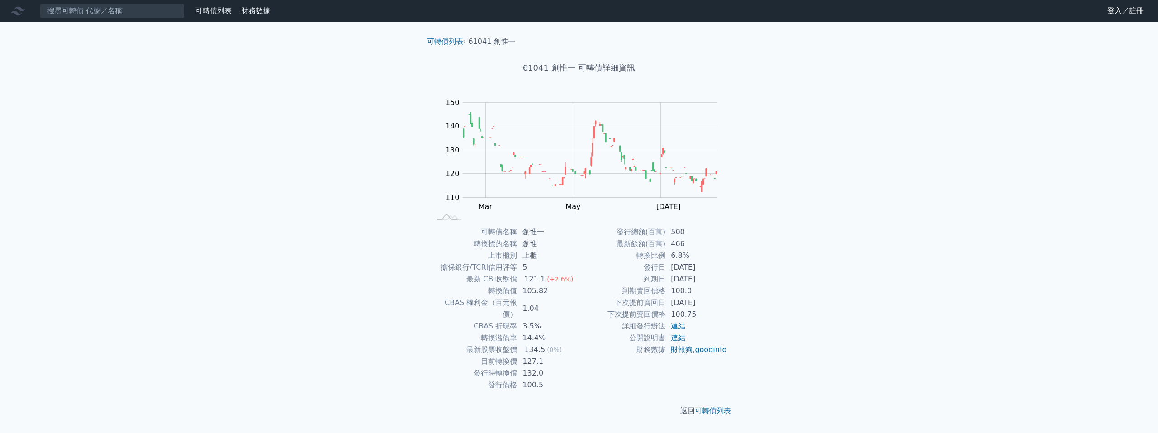
click at [19, 10] on icon at bounding box center [18, 11] width 14 height 14
click at [209, 16] on div "可轉債列表 財務數據" at bounding box center [137, 10] width 274 height 15
click at [210, 12] on link "可轉債列表" at bounding box center [213, 10] width 36 height 9
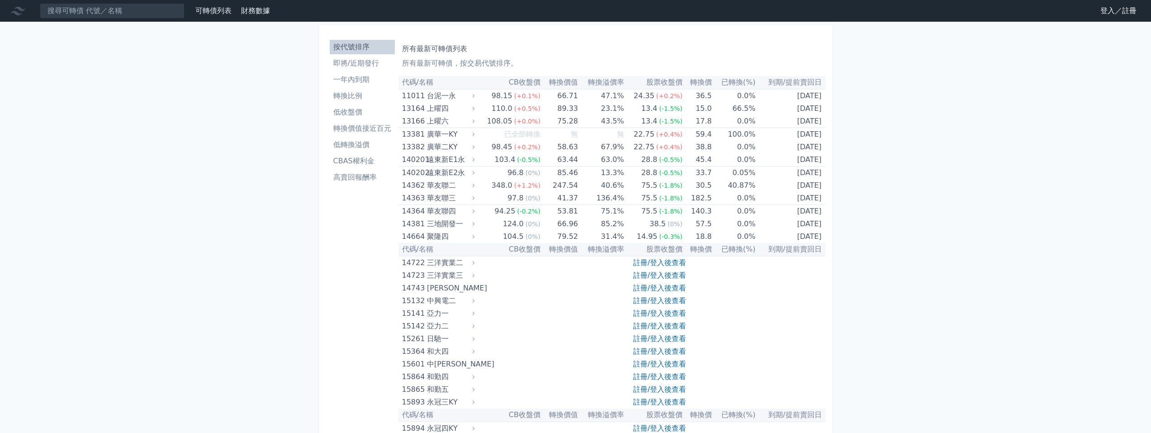
click at [371, 65] on li "即將/近期發行" at bounding box center [362, 63] width 65 height 11
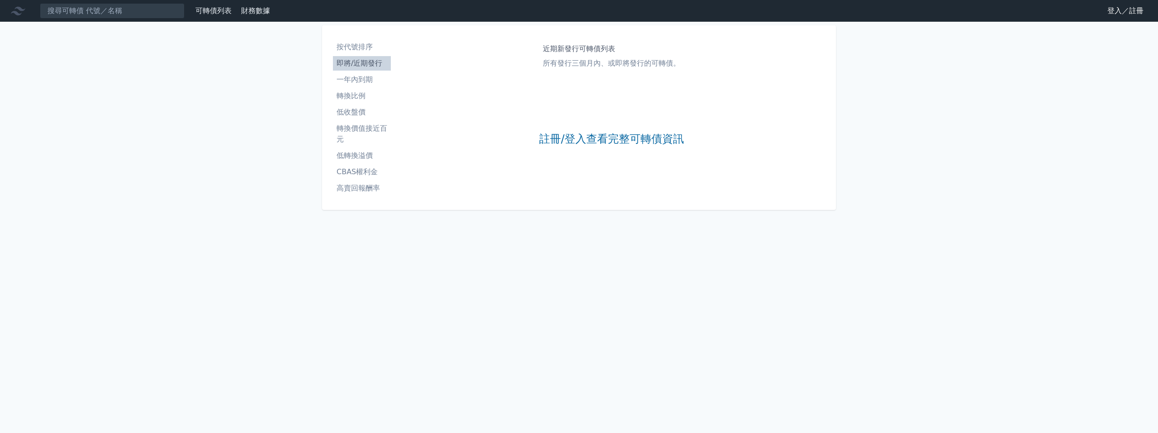
click at [602, 147] on div "註冊/登入查看完整可轉債資訊" at bounding box center [611, 139] width 145 height 119
click at [602, 142] on link "註冊/登入查看完整可轉債資訊" at bounding box center [611, 139] width 145 height 14
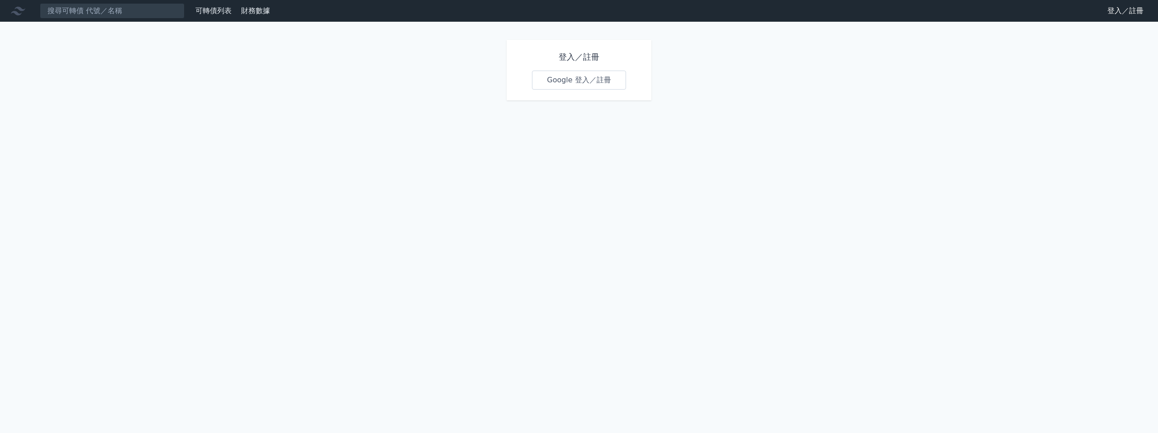
click at [599, 80] on link "Google 登入／註冊" at bounding box center [579, 80] width 94 height 19
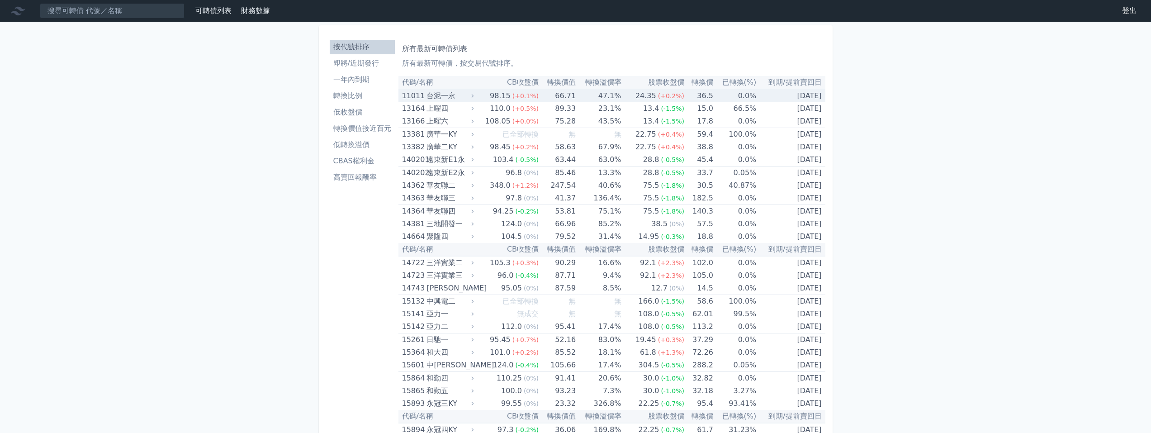
click at [369, 64] on li "即將/近期發行" at bounding box center [362, 63] width 65 height 11
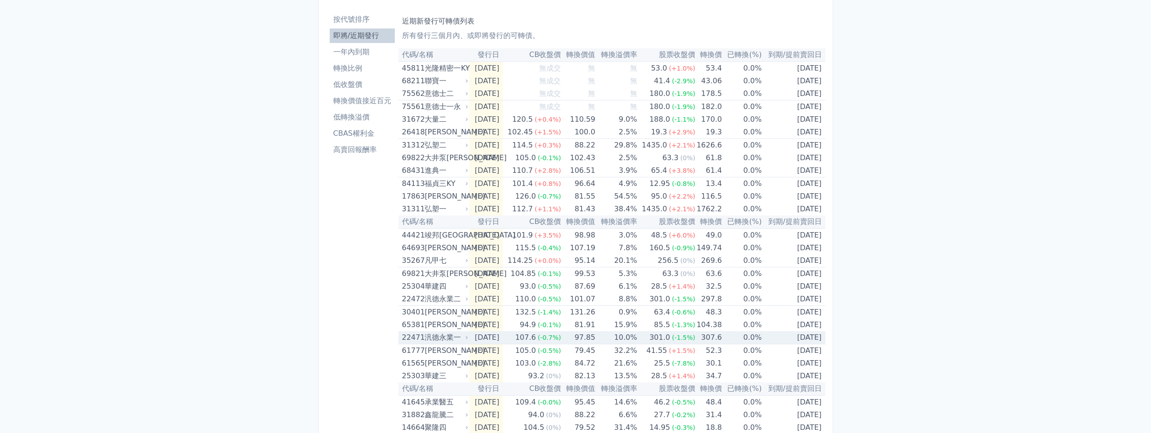
scroll to position [136, 0]
